Goal: Transaction & Acquisition: Purchase product/service

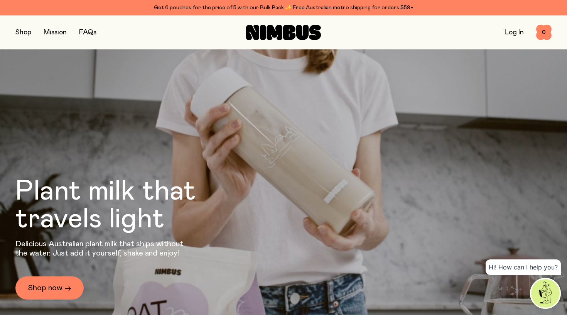
click at [22, 30] on button "button" at bounding box center [23, 32] width 16 height 11
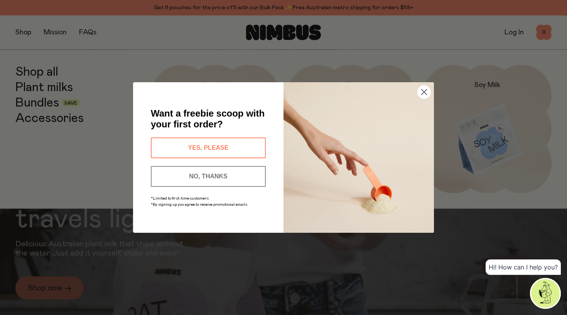
click at [421, 93] on circle "Close dialog" at bounding box center [424, 92] width 13 height 13
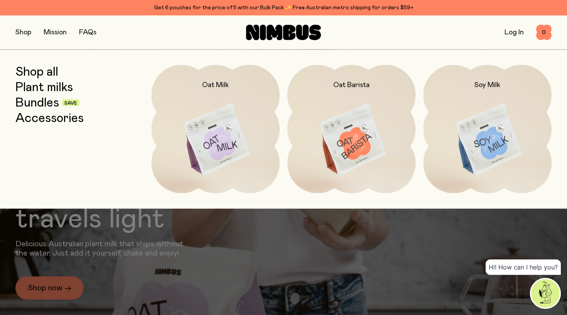
click at [34, 101] on link "Bundles" at bounding box center [37, 103] width 44 height 14
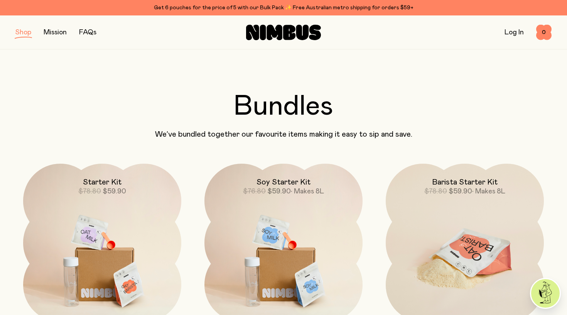
click at [454, 228] on img at bounding box center [465, 257] width 158 height 186
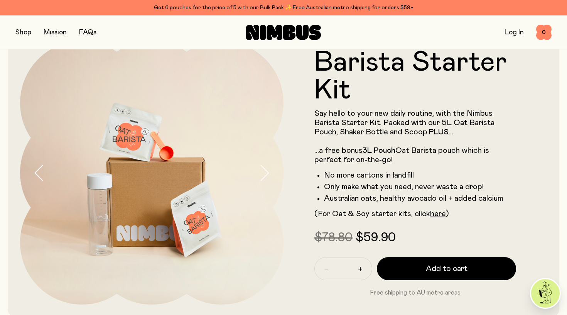
scroll to position [32, 0]
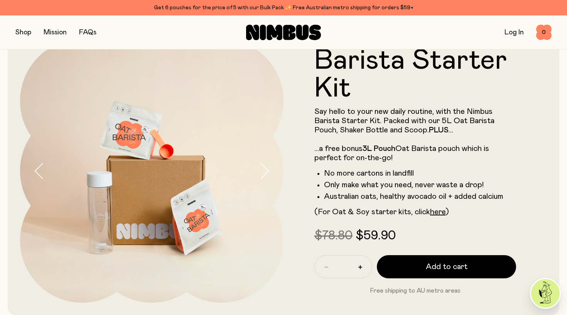
click at [263, 173] on icon "button" at bounding box center [264, 171] width 11 height 16
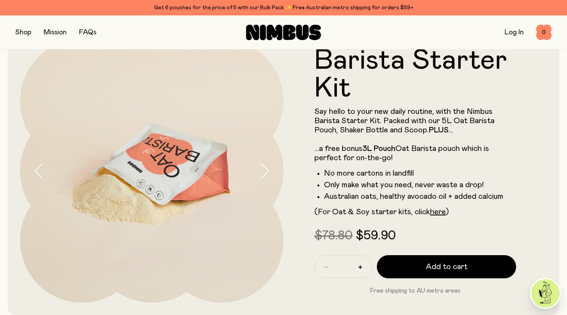
click at [263, 173] on icon "button" at bounding box center [264, 171] width 11 height 16
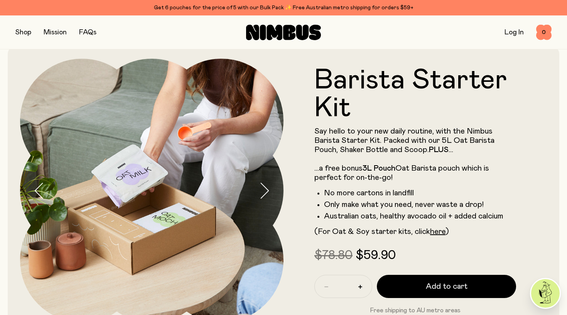
scroll to position [13, 0]
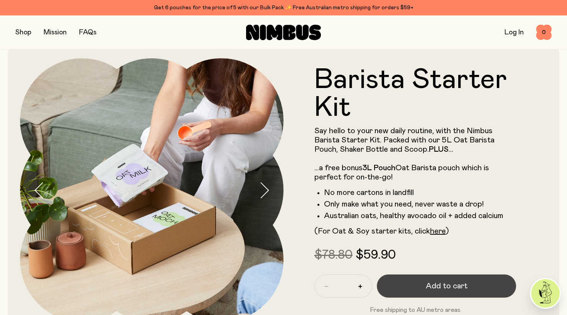
click at [432, 287] on span "Add to cart" at bounding box center [447, 286] width 42 height 11
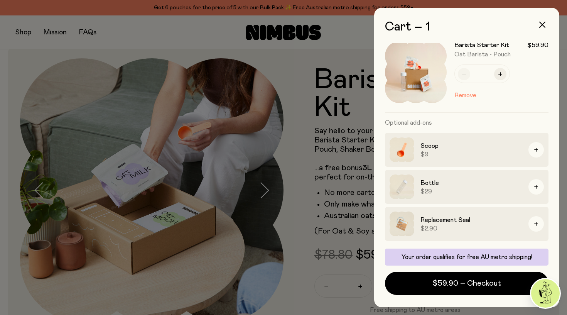
scroll to position [11, 0]
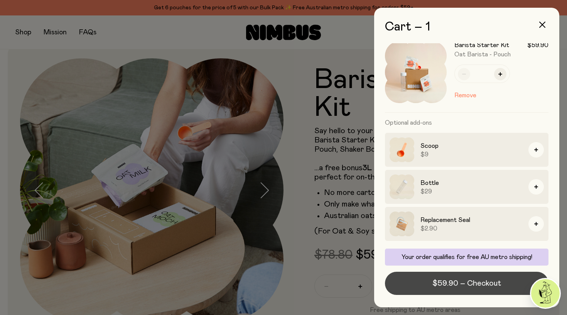
click at [447, 281] on span "$59.90 – Checkout" at bounding box center [467, 283] width 69 height 11
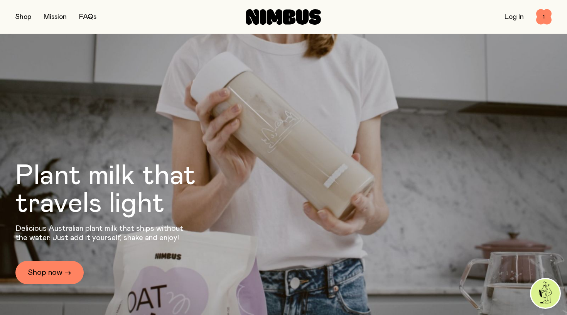
click at [17, 17] on button "button" at bounding box center [23, 17] width 16 height 11
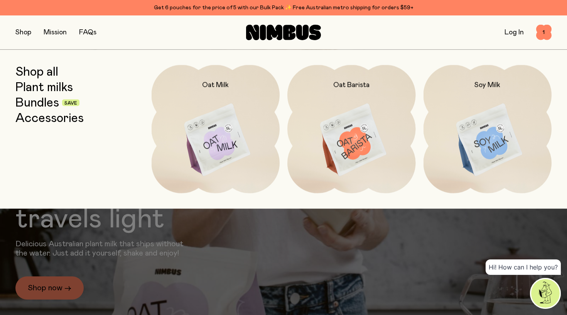
click at [50, 68] on link "Shop all" at bounding box center [36, 72] width 43 height 14
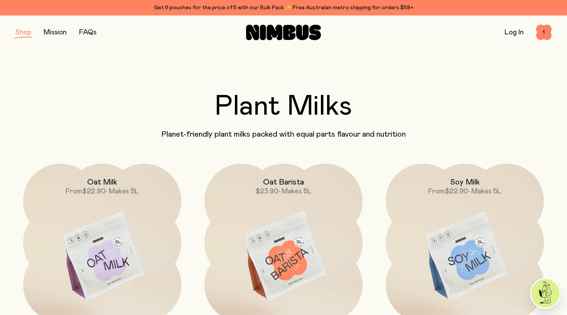
click at [22, 34] on button "button" at bounding box center [23, 32] width 16 height 11
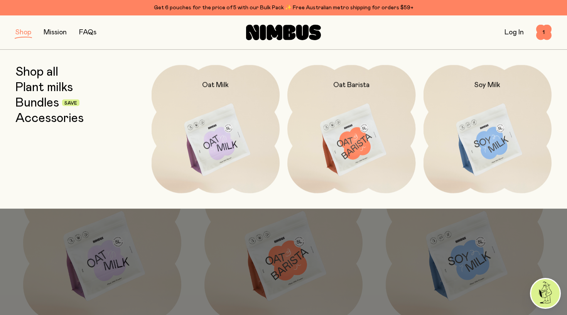
click at [59, 118] on link "Accessories" at bounding box center [49, 118] width 68 height 14
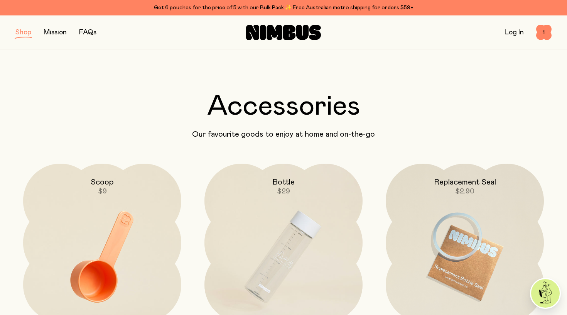
click at [23, 32] on button "button" at bounding box center [23, 32] width 16 height 11
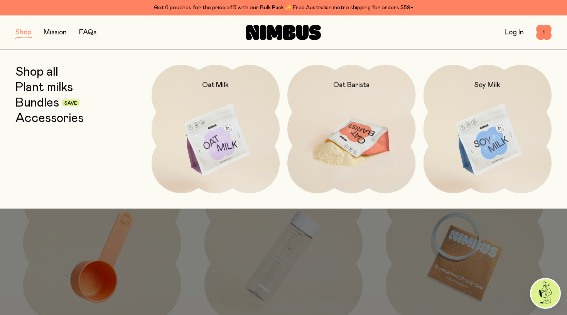
click at [358, 113] on img at bounding box center [352, 140] width 129 height 151
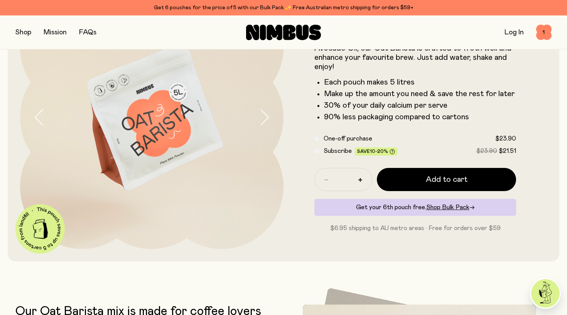
scroll to position [88, 0]
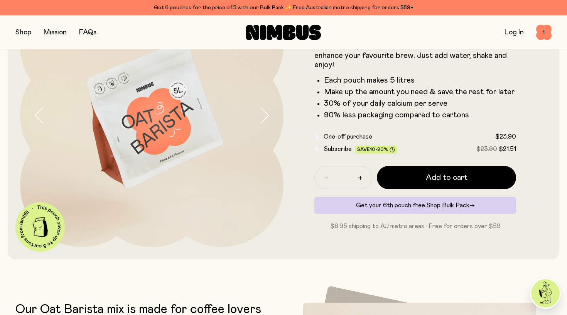
click at [326, 149] on span "Subscribe" at bounding box center [338, 149] width 28 height 6
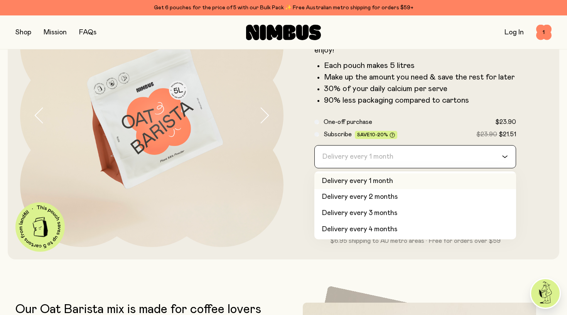
click at [330, 154] on div "Delivery every 1 month" at bounding box center [408, 157] width 187 height 22
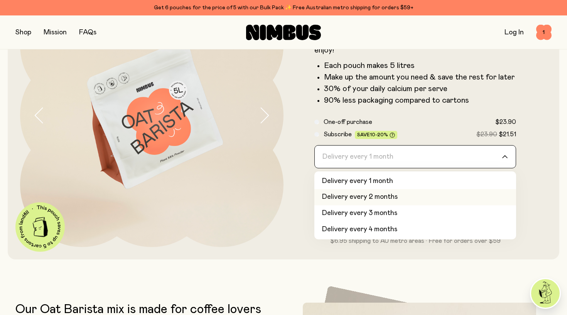
click at [335, 200] on li "Delivery every 2 months" at bounding box center [416, 197] width 202 height 16
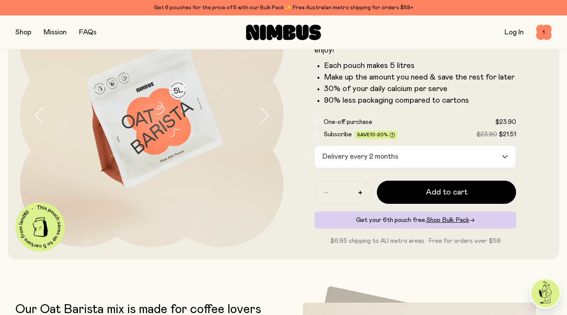
click at [339, 161] on div "Delivery every 2 months" at bounding box center [408, 157] width 187 height 22
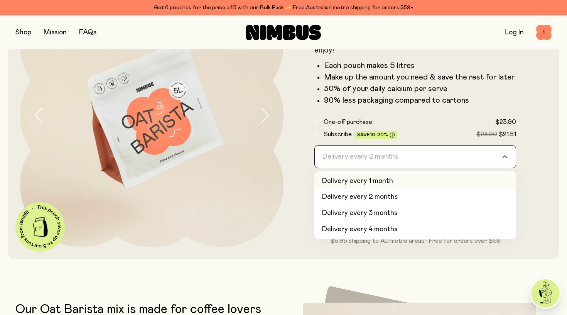
click at [341, 181] on li "Delivery every 1 month" at bounding box center [416, 181] width 202 height 16
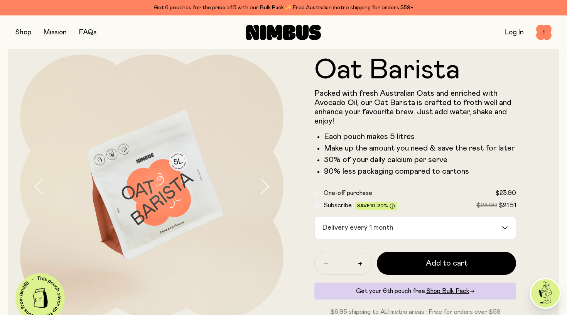
scroll to position [17, 0]
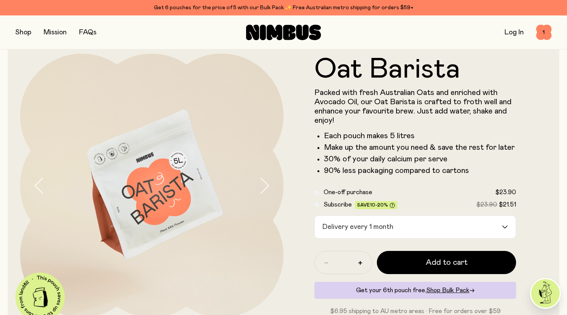
click at [264, 194] on button "button" at bounding box center [271, 186] width 25 height 264
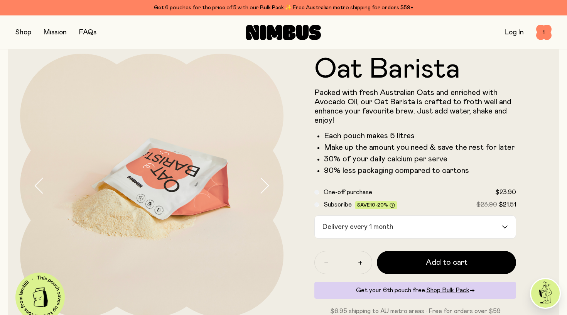
click at [264, 191] on icon "button" at bounding box center [264, 186] width 11 height 16
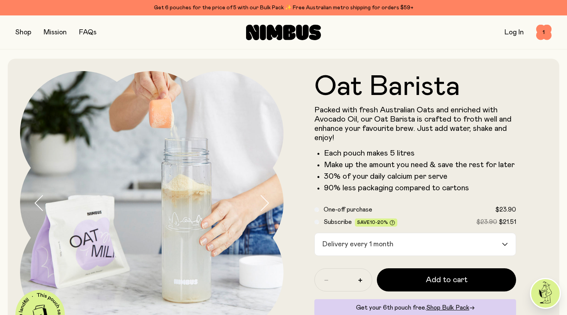
scroll to position [0, 0]
click at [17, 33] on button "button" at bounding box center [23, 32] width 16 height 11
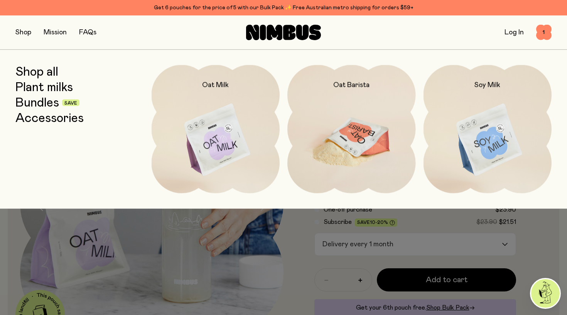
click at [358, 149] on img at bounding box center [352, 140] width 129 height 151
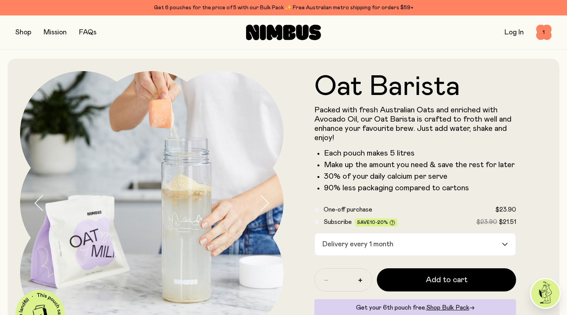
click at [337, 210] on span "One-off purchase" at bounding box center [348, 209] width 49 height 6
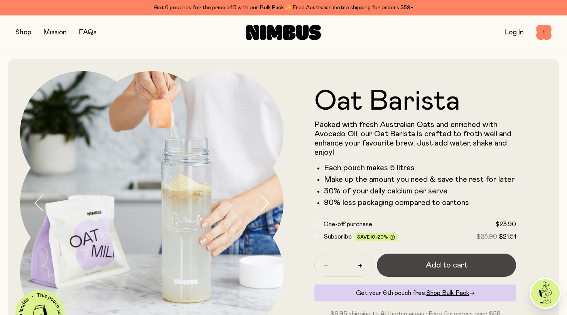
click at [415, 268] on button "Add to cart" at bounding box center [446, 265] width 139 height 23
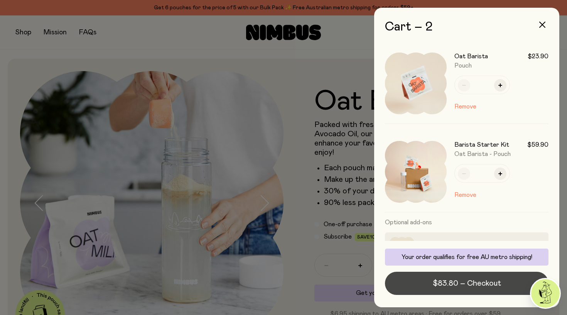
click at [440, 286] on span "$83.80 – Checkout" at bounding box center [467, 283] width 68 height 11
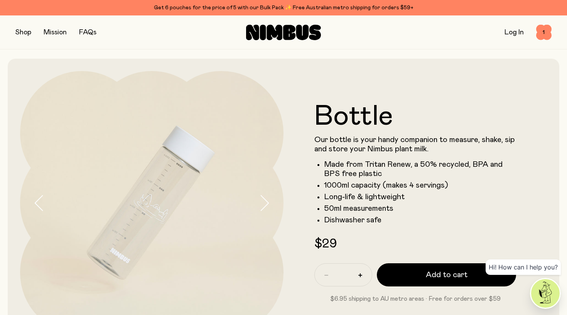
click at [266, 203] on icon "button" at bounding box center [264, 203] width 11 height 16
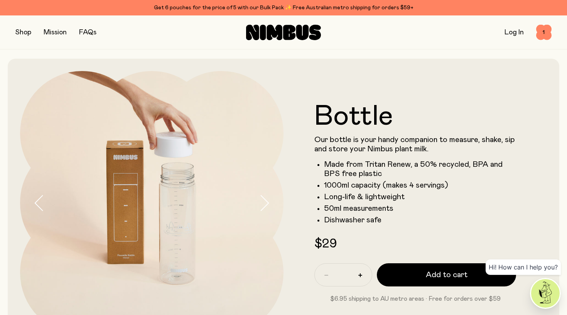
click at [266, 203] on icon "button" at bounding box center [264, 203] width 11 height 16
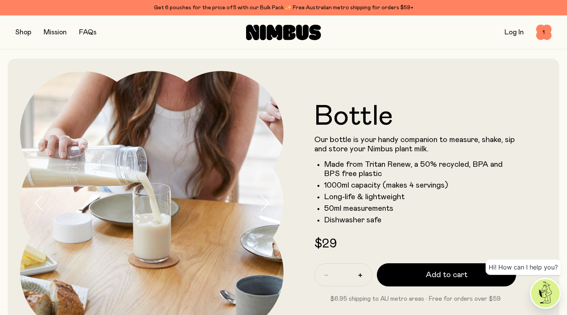
click at [266, 203] on icon "button" at bounding box center [264, 203] width 11 height 16
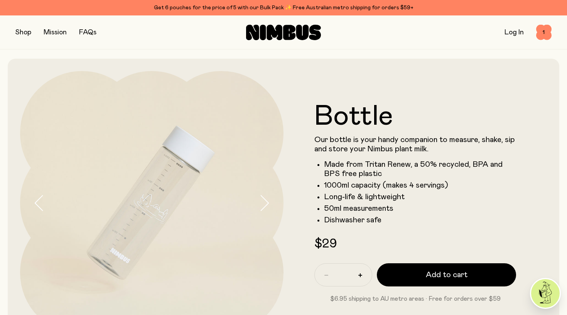
click at [263, 201] on icon "button" at bounding box center [264, 203] width 11 height 16
